Goal: Navigation & Orientation: Find specific page/section

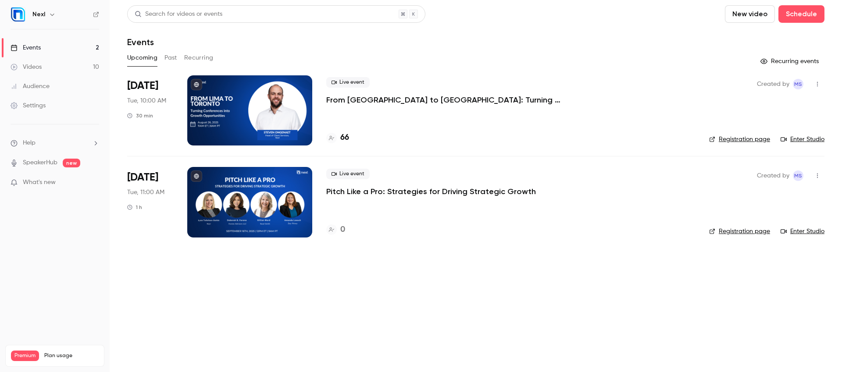
click at [270, 218] on div at bounding box center [249, 202] width 125 height 70
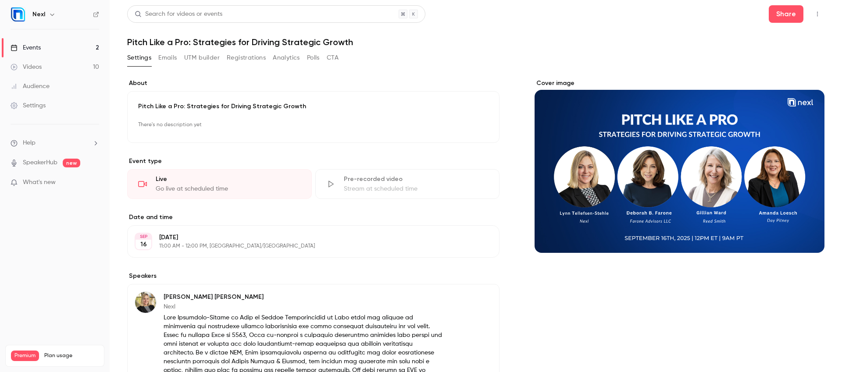
click at [50, 53] on link "Events 2" at bounding box center [55, 47] width 110 height 19
